Goal: Navigation & Orientation: Find specific page/section

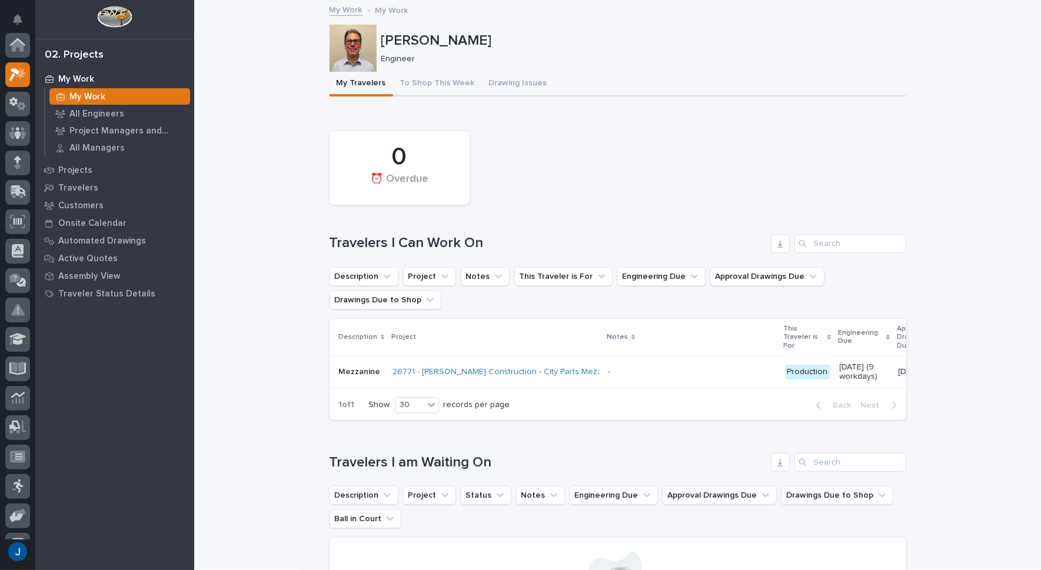
scroll to position [29, 0]
click at [99, 131] on p "Project Managers and Engineers" at bounding box center [127, 131] width 116 height 11
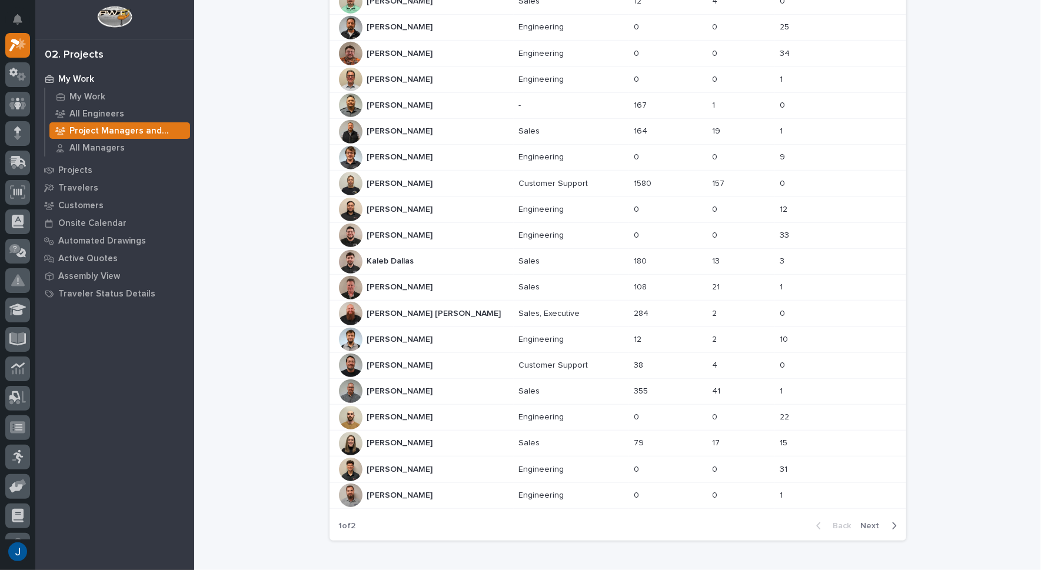
scroll to position [468, 0]
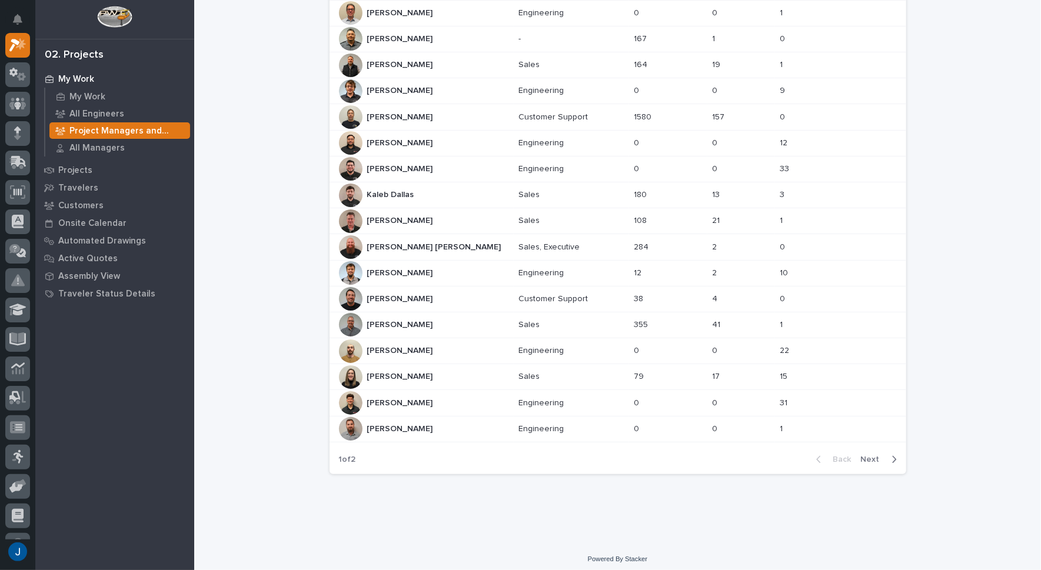
click at [390, 374] on p "[PERSON_NAME]" at bounding box center [401, 376] width 68 height 12
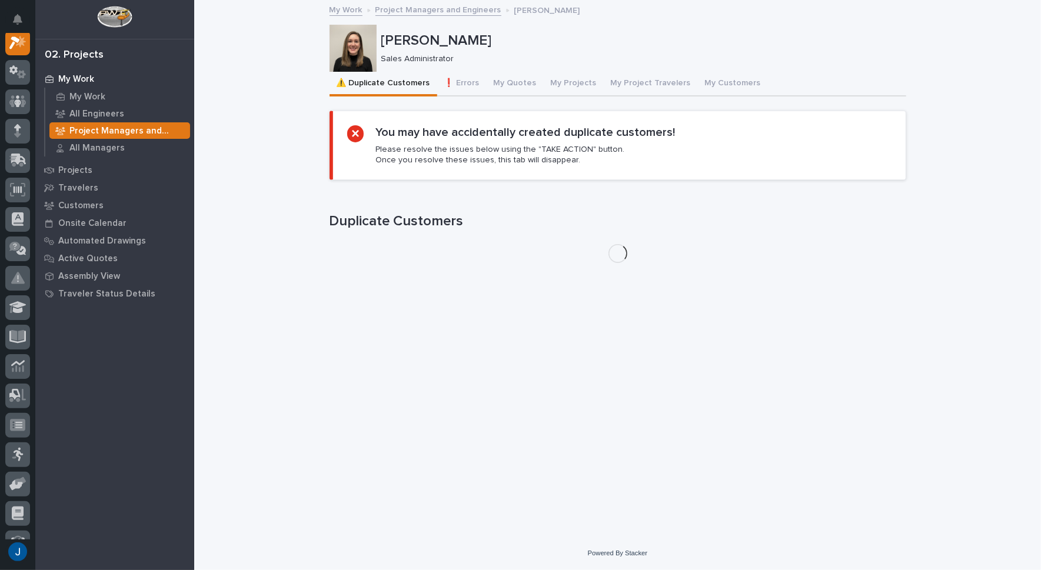
scroll to position [29, 0]
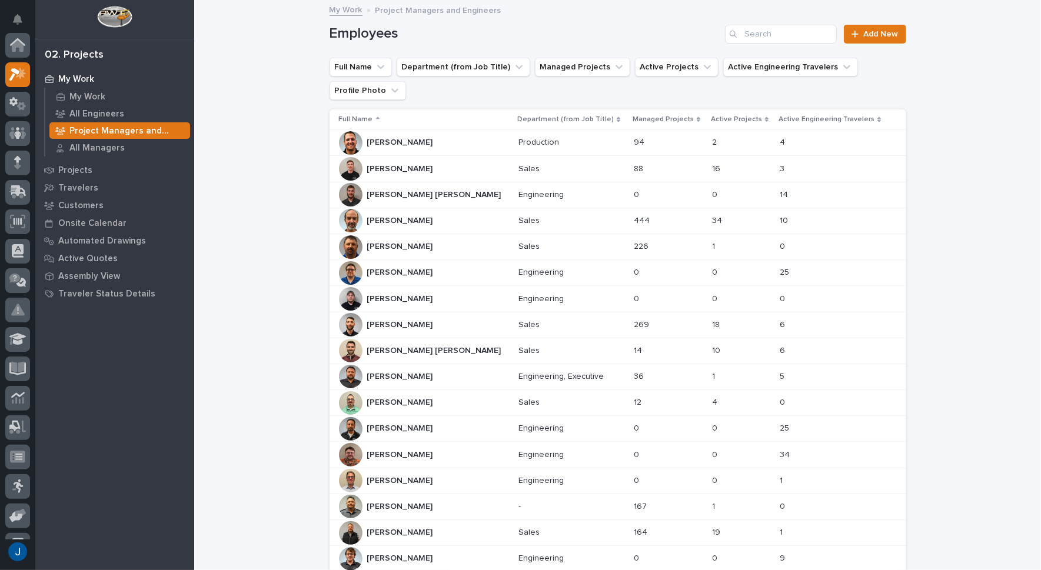
scroll to position [32, 0]
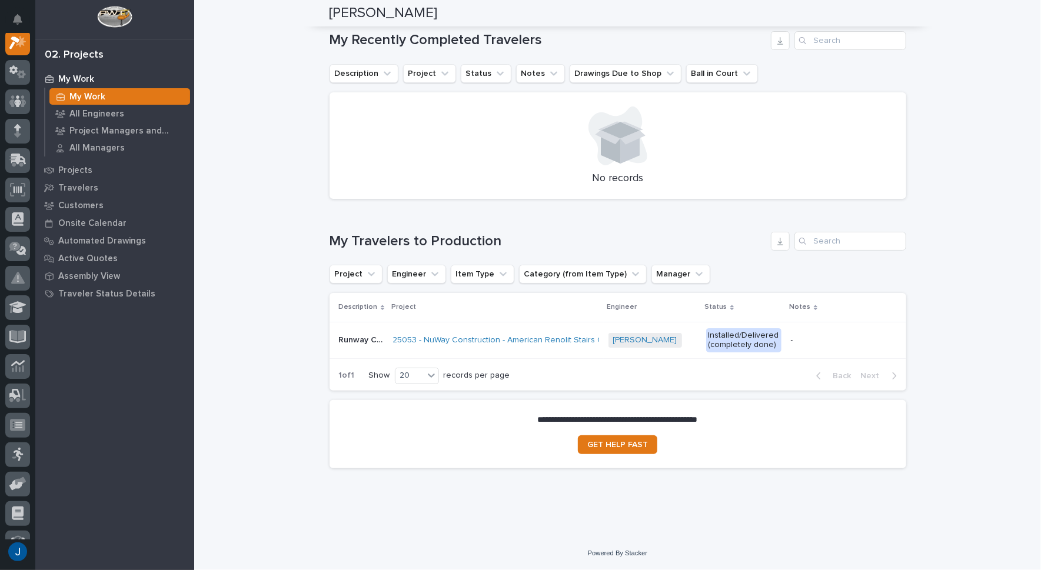
scroll to position [666, 0]
click at [467, 336] on link "25053 - NuWay Construction - American Renolit Stairs Guardrail and Roof Ladder" at bounding box center [545, 341] width 305 height 10
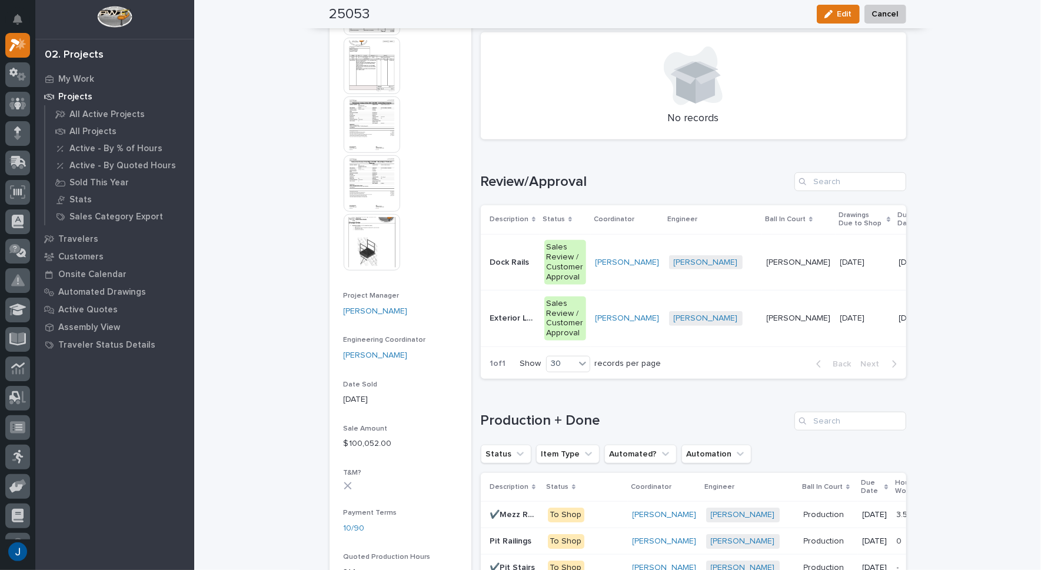
scroll to position [706, 0]
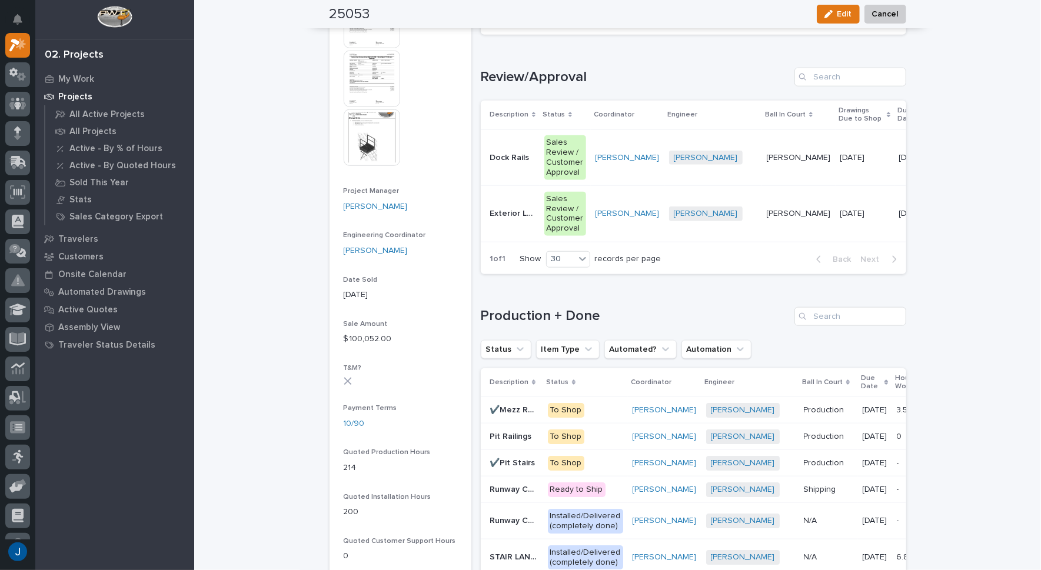
click at [361, 143] on img at bounding box center [372, 138] width 57 height 57
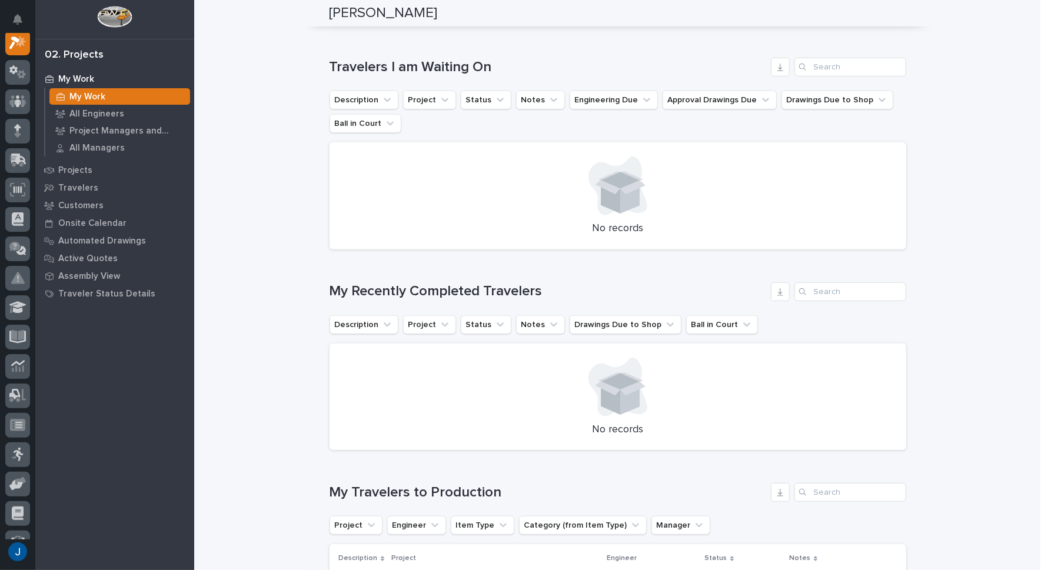
scroll to position [412, 0]
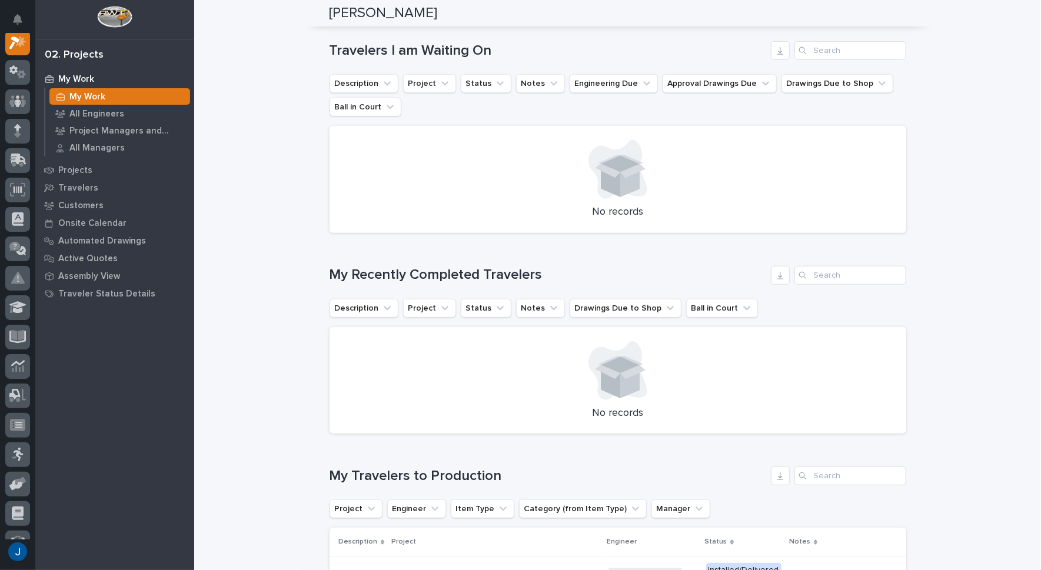
click at [77, 78] on p "My Work" at bounding box center [76, 79] width 36 height 11
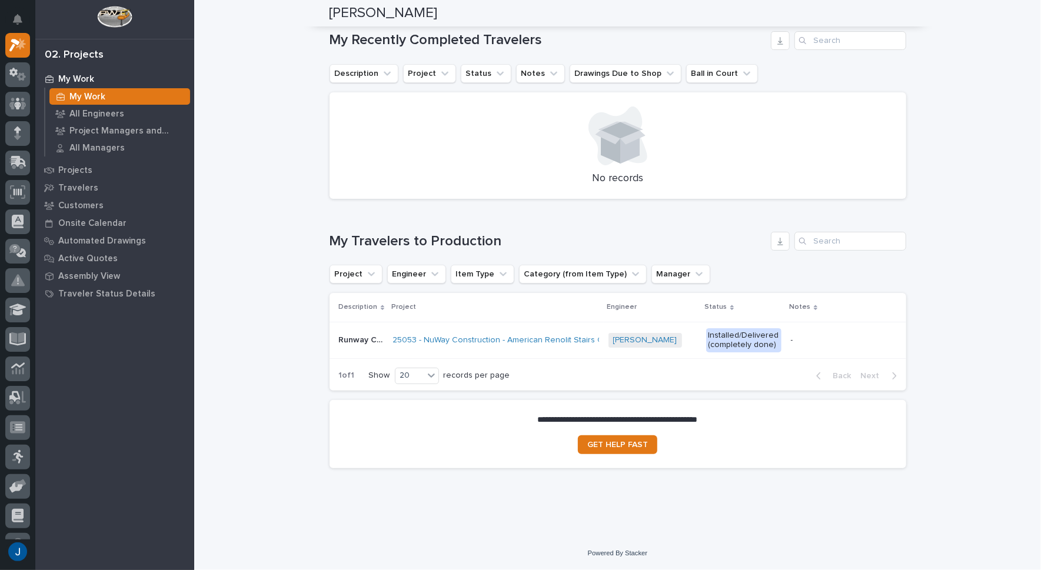
scroll to position [666, 0]
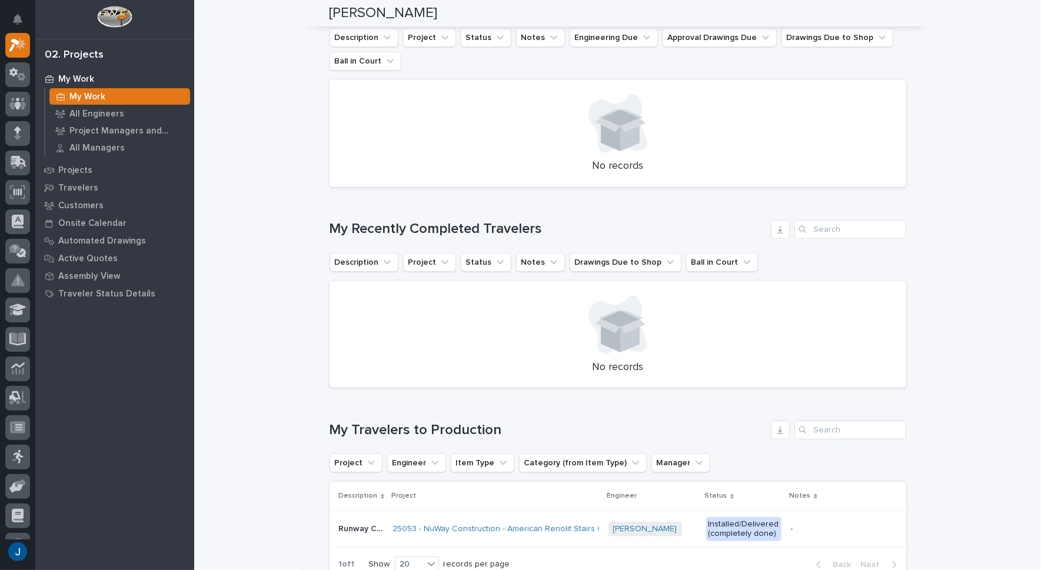
scroll to position [371, 0]
